Goal: Task Accomplishment & Management: Complete application form

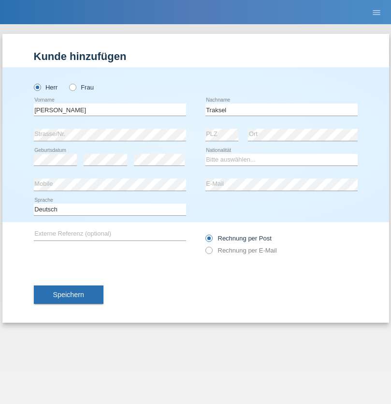
type input "Traksel"
select select "DE"
select select "C"
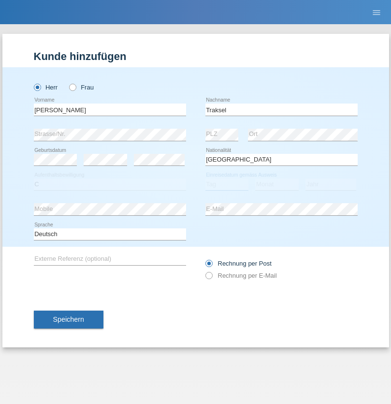
select select "01"
select select "07"
select select "2008"
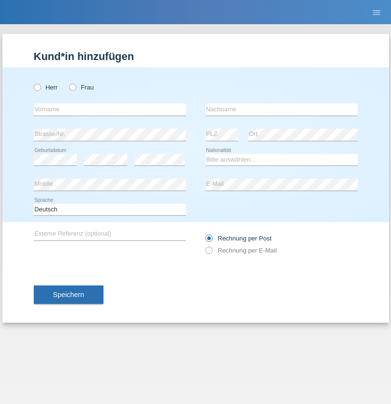
radio input "true"
click at [110, 109] on input "text" at bounding box center [110, 110] width 152 height 12
type input "Asia"
click at [282, 109] on input "text" at bounding box center [282, 110] width 152 height 12
type input "Riva"
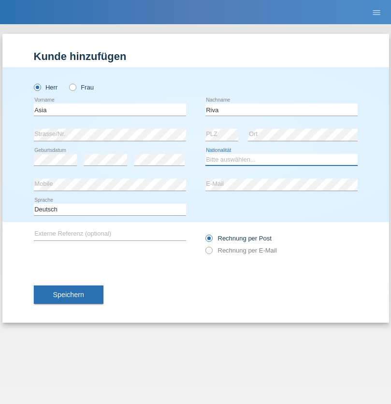
select select "IT"
select select "C"
select select "01"
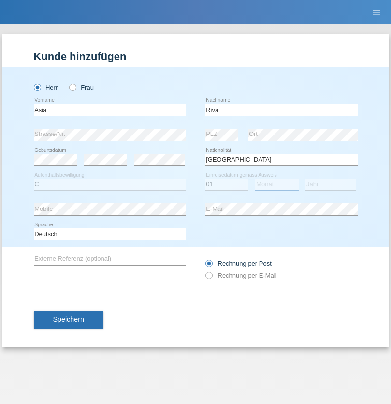
select select "06"
select select "2021"
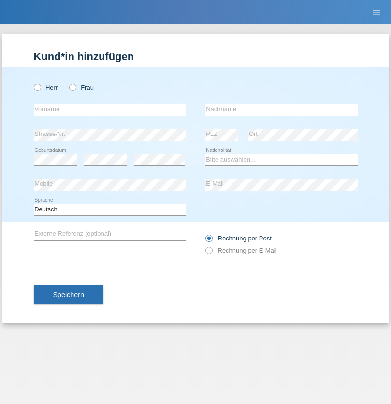
radio input "true"
click at [110, 109] on input "text" at bounding box center [110, 110] width 152 height 12
type input "Firas"
click at [282, 109] on input "text" at bounding box center [282, 110] width 152 height 12
type input "Khalil"
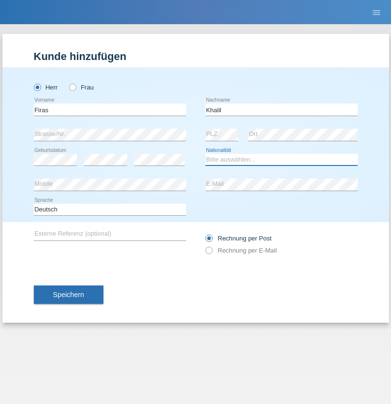
select select "IT"
select select "C"
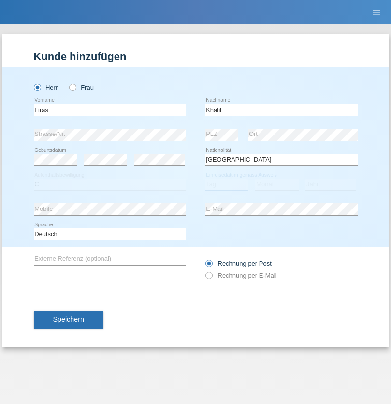
select select "01"
select select "03"
select select "2021"
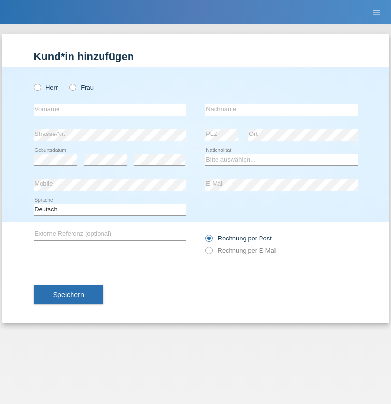
radio input "true"
click at [110, 109] on input "text" at bounding box center [110, 110] width 152 height 12
type input "Diego"
click at [282, 109] on input "text" at bounding box center [282, 110] width 152 height 12
type input "Patera"
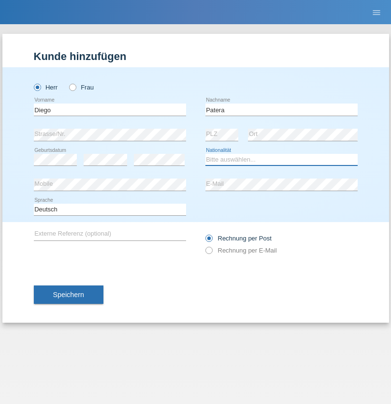
select select "CH"
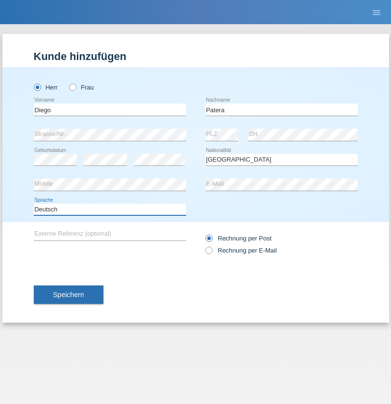
select select "en"
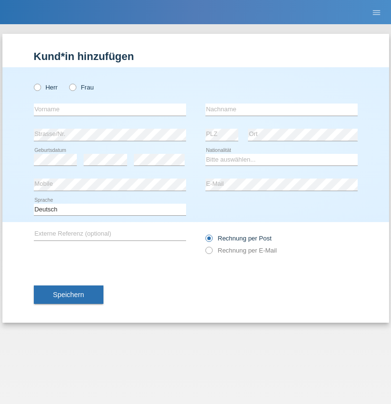
radio input "true"
click at [110, 109] on input "text" at bounding box center [110, 110] width 152 height 12
type input "Ketty"
click at [282, 109] on input "text" at bounding box center [282, 110] width 152 height 12
type input "Kalupnath"
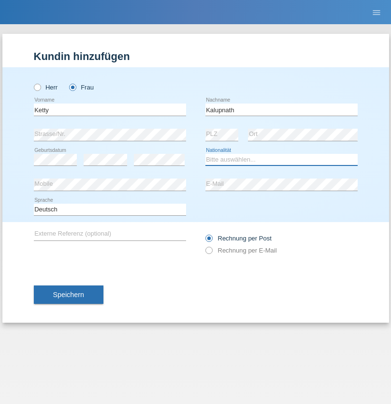
select select "CH"
radio input "true"
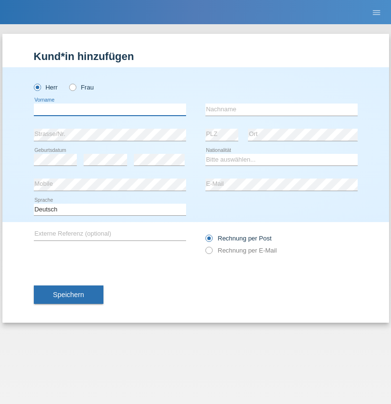
click at [110, 109] on input "text" at bounding box center [110, 110] width 152 height 12
type input "[PERSON_NAME]"
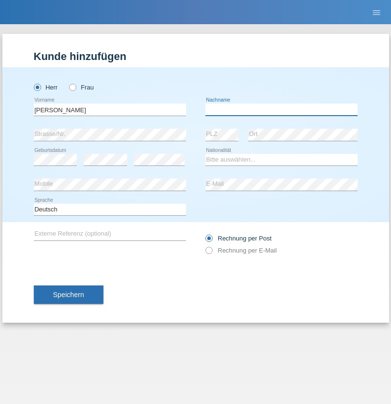
click at [282, 109] on input "text" at bounding box center [282, 110] width 152 height 12
type input "Mucha"
select select "CH"
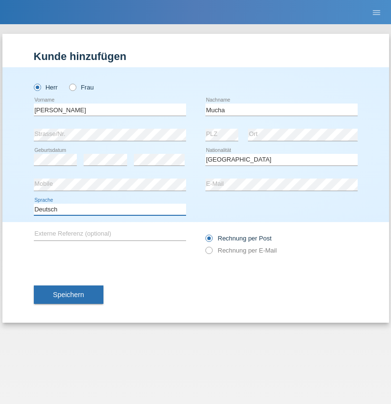
select select "en"
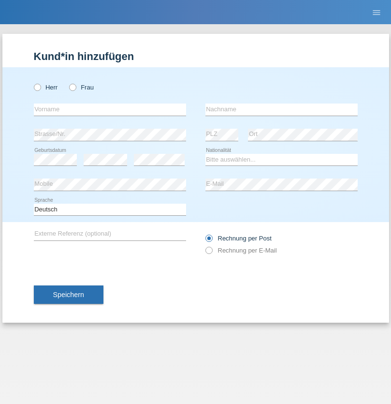
radio input "true"
click at [110, 109] on input "text" at bounding box center [110, 110] width 152 height 12
type input "Franziska"
click at [282, 109] on input "text" at bounding box center [282, 110] width 152 height 12
type input "Starke"
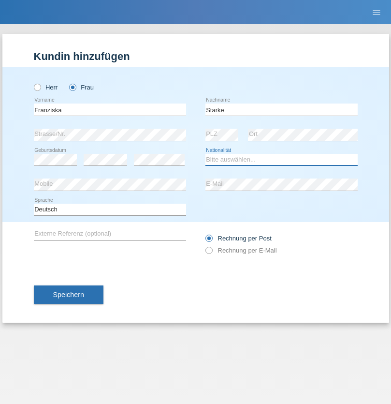
select select "DE"
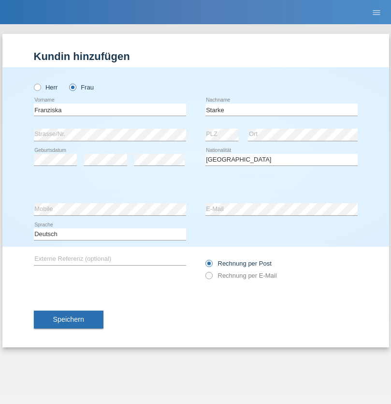
select select "C"
select select "01"
select select "03"
select select "1985"
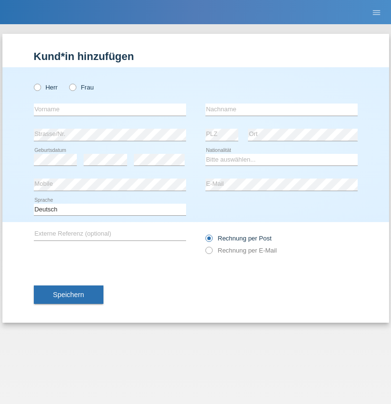
radio input "true"
click at [110, 109] on input "text" at bounding box center [110, 110] width 152 height 12
type input "[DEMOGRAPHIC_DATA]"
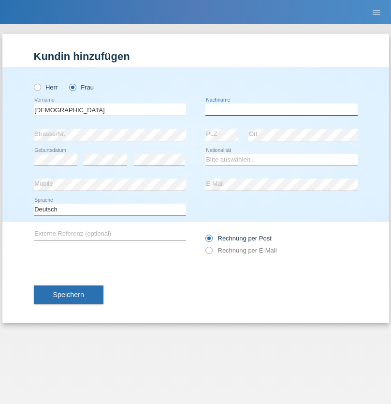
click at [282, 109] on input "text" at bounding box center [282, 110] width 152 height 12
type input "Cimbaljević"
select select "HR"
select select "C"
select select "13"
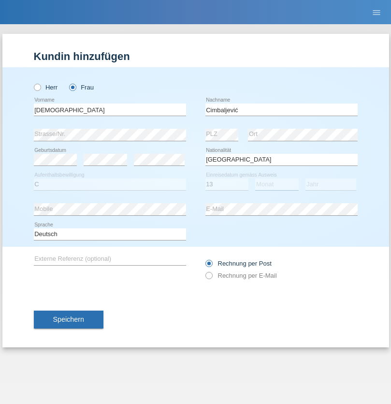
select select "08"
select select "2021"
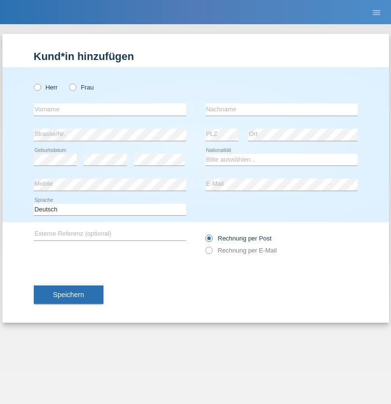
radio input "true"
click at [110, 109] on input "text" at bounding box center [110, 110] width 152 height 12
type input "Batsche"
click at [282, 109] on input "text" at bounding box center [282, 110] width 152 height 12
type input "Arifoska"
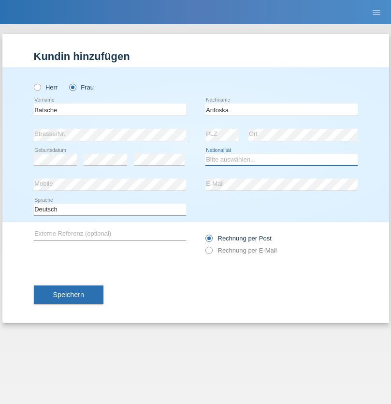
select select "CH"
radio input "true"
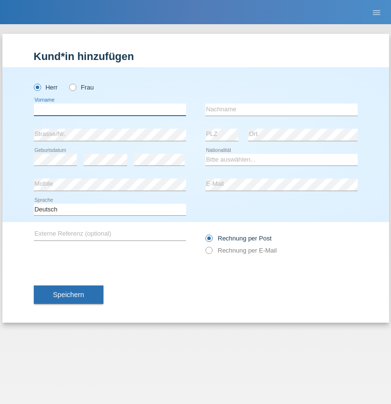
click at [110, 109] on input "text" at bounding box center [110, 110] width 152 height 12
type input "Emre"
click at [282, 109] on input "text" at bounding box center [282, 110] width 152 height 12
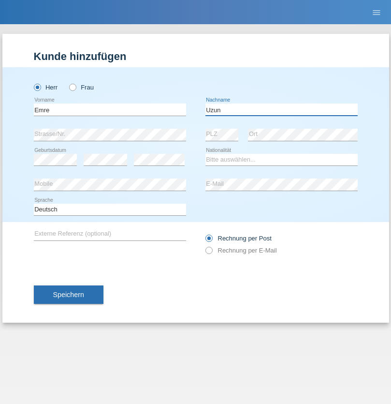
type input "Uzun"
select select "CH"
